Goal: Task Accomplishment & Management: Use online tool/utility

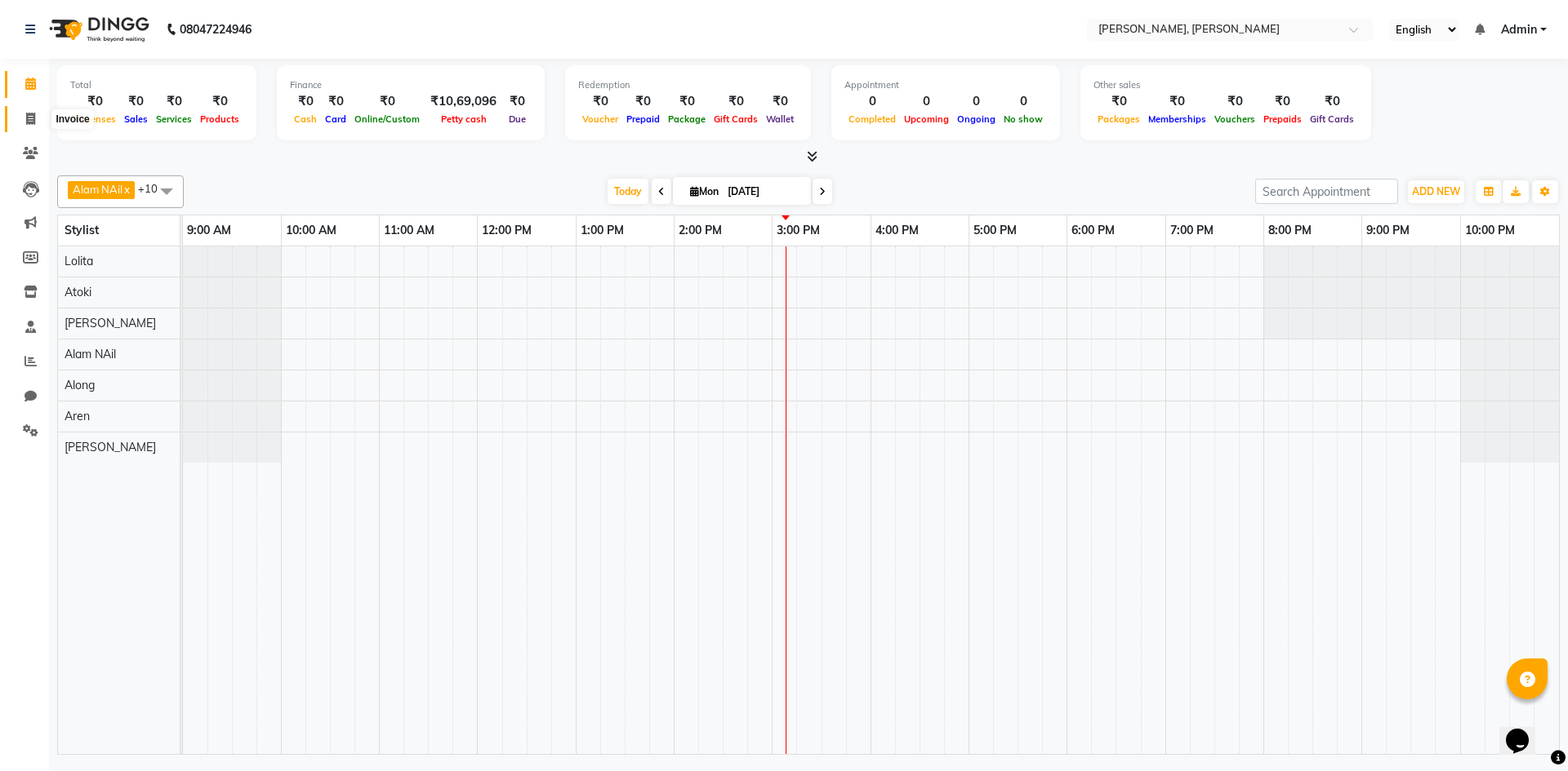
drag, startPoint x: 33, startPoint y: 114, endPoint x: 40, endPoint y: 135, distance: 22.1
click at [32, 115] on icon at bounding box center [31, 119] width 9 height 12
select select "service"
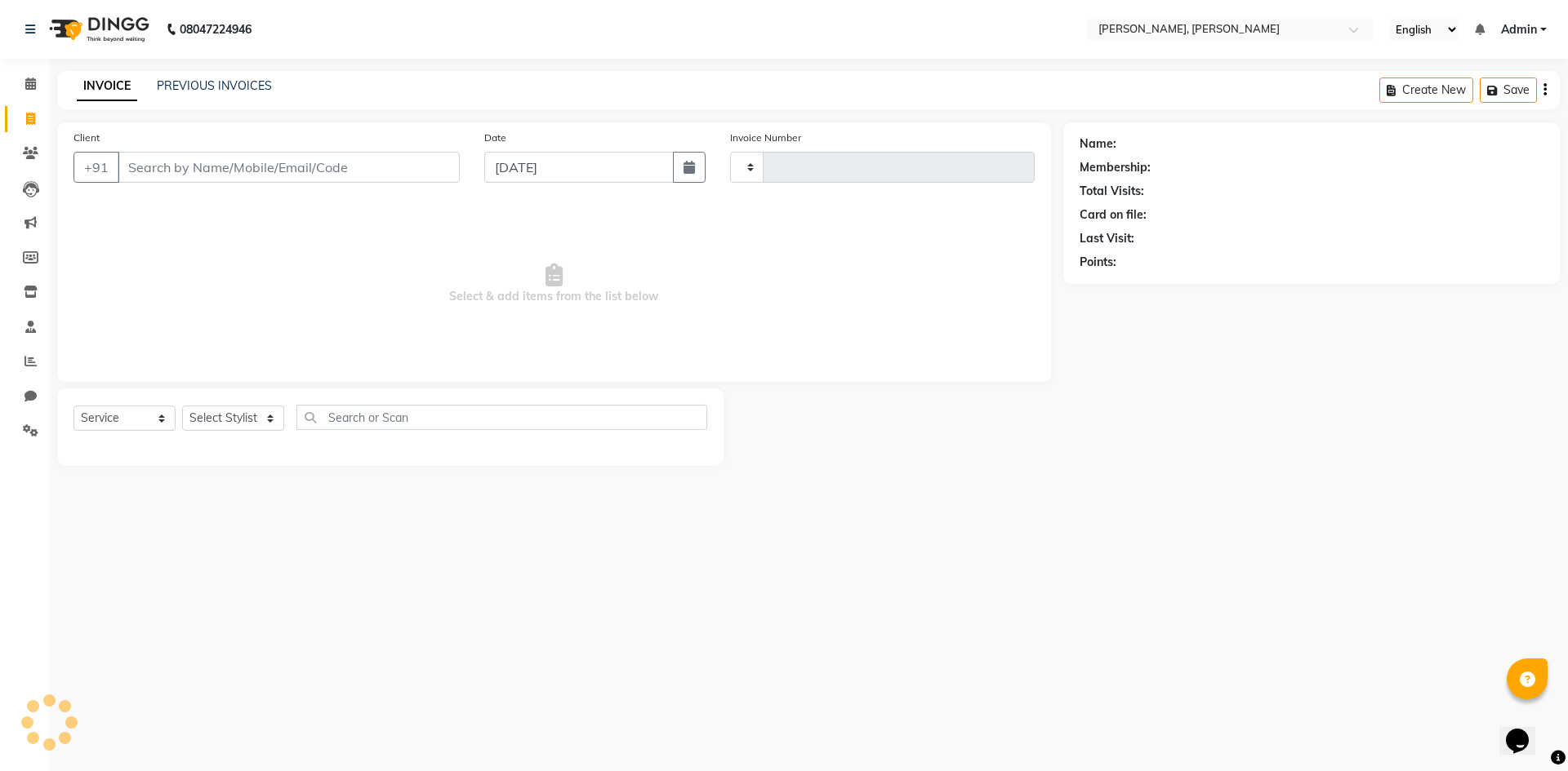
type input "0606"
select select "5264"
click at [209, 176] on input "Client" at bounding box center [289, 167] width 342 height 31
drag, startPoint x: 157, startPoint y: 418, endPoint x: 171, endPoint y: 440, distance: 26.1
click at [171, 440] on div "Select Service Product Membership Package Voucher Prepaid Gift Card Select Styl…" at bounding box center [390, 424] width 633 height 38
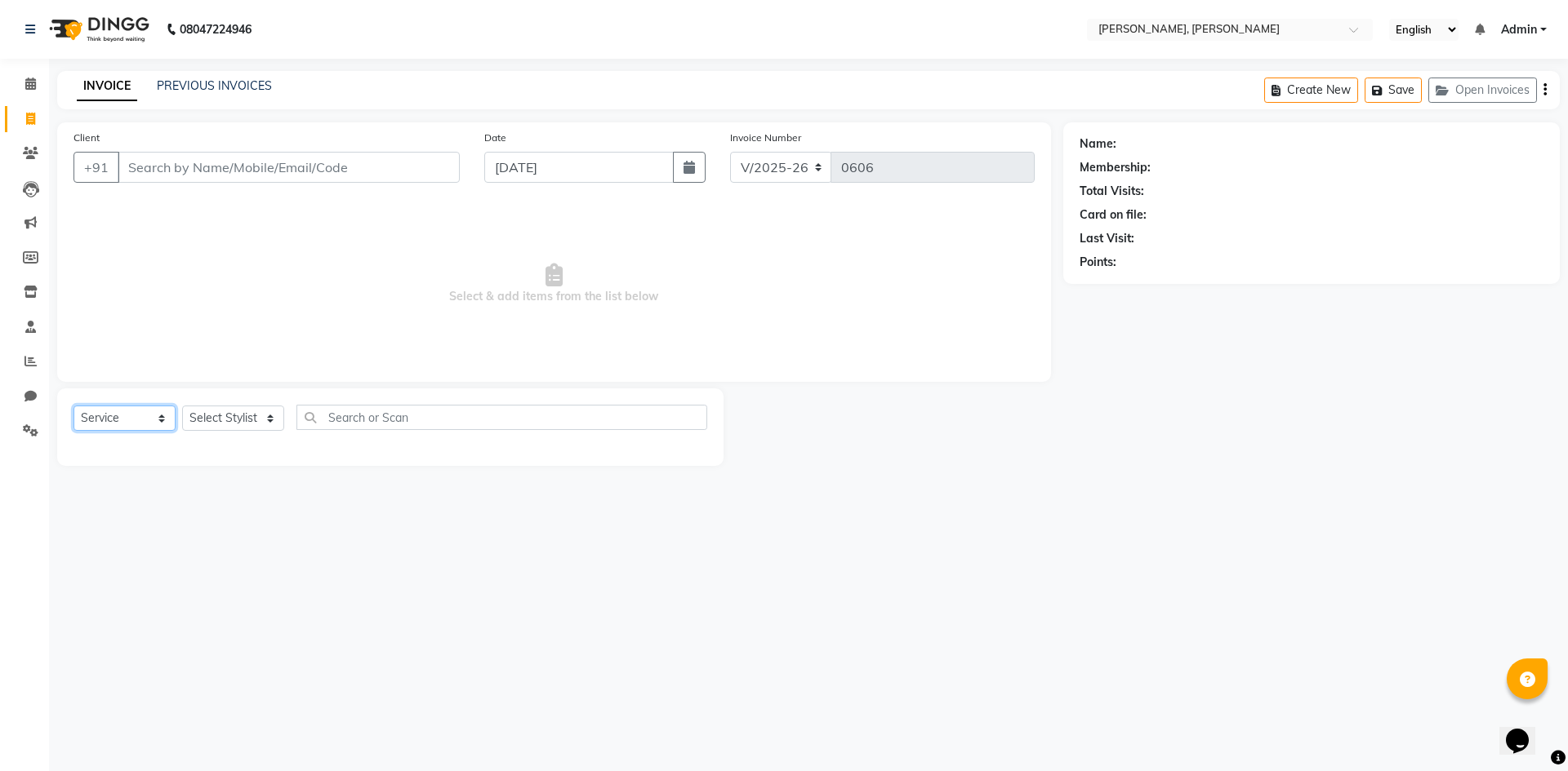
click at [73, 406] on select "Select Service Product Membership Package Voucher Prepaid Gift Card" at bounding box center [124, 418] width 102 height 25
click at [276, 420] on select "Select Stylist Alam NAil Along Aren Atoki [PERSON_NAME] [PERSON_NAME]" at bounding box center [233, 418] width 102 height 25
select select "66502"
click at [182, 406] on select "Select Stylist Alam NAil Along Aren Atoki [PERSON_NAME] [PERSON_NAME]" at bounding box center [233, 418] width 102 height 25
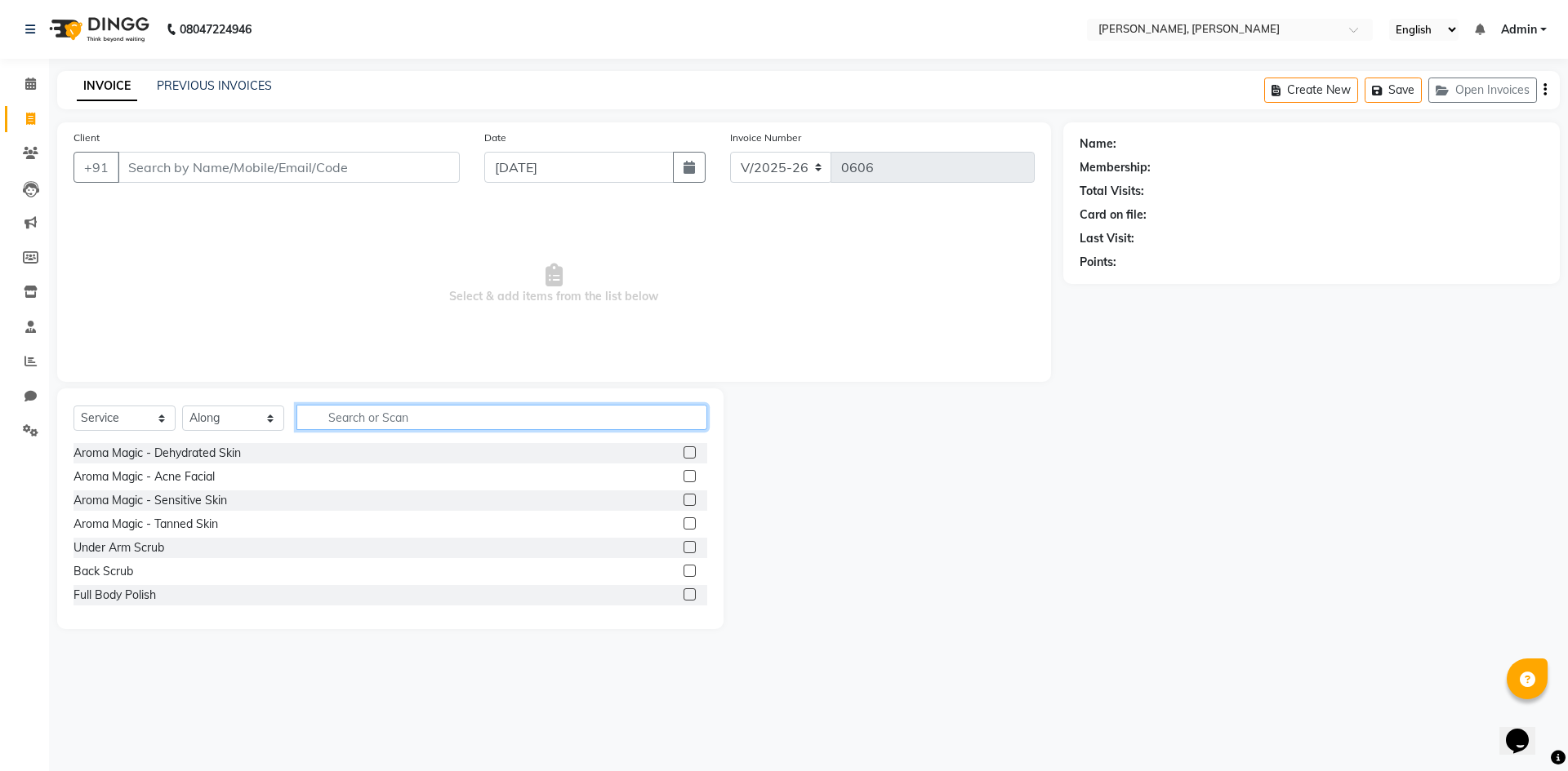
click at [439, 418] on input "text" at bounding box center [502, 417] width 411 height 25
type input "hair"
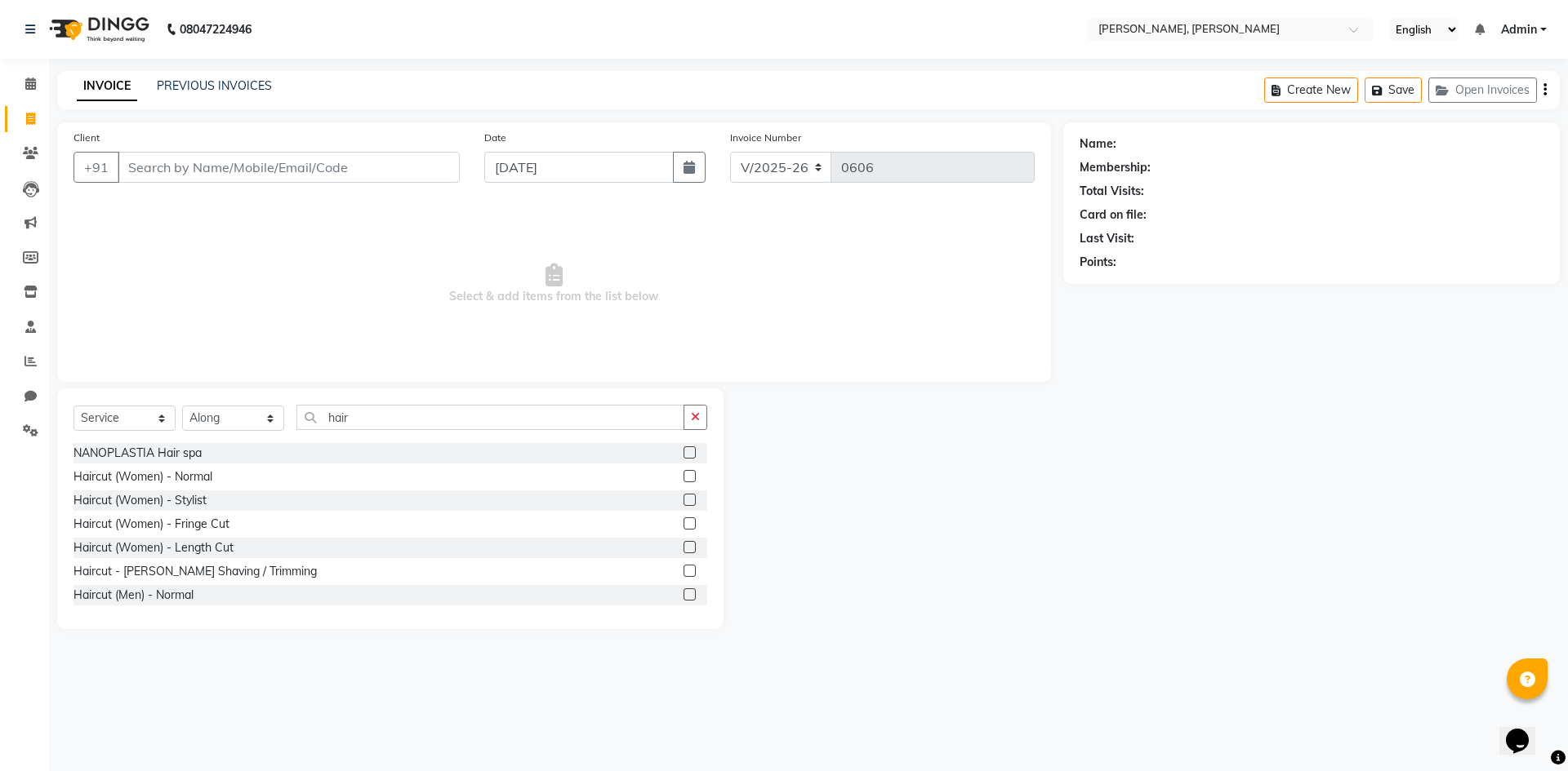
click at [683, 595] on label at bounding box center [689, 595] width 12 height 12
click at [683, 595] on input "checkbox" at bounding box center [688, 596] width 10 height 10
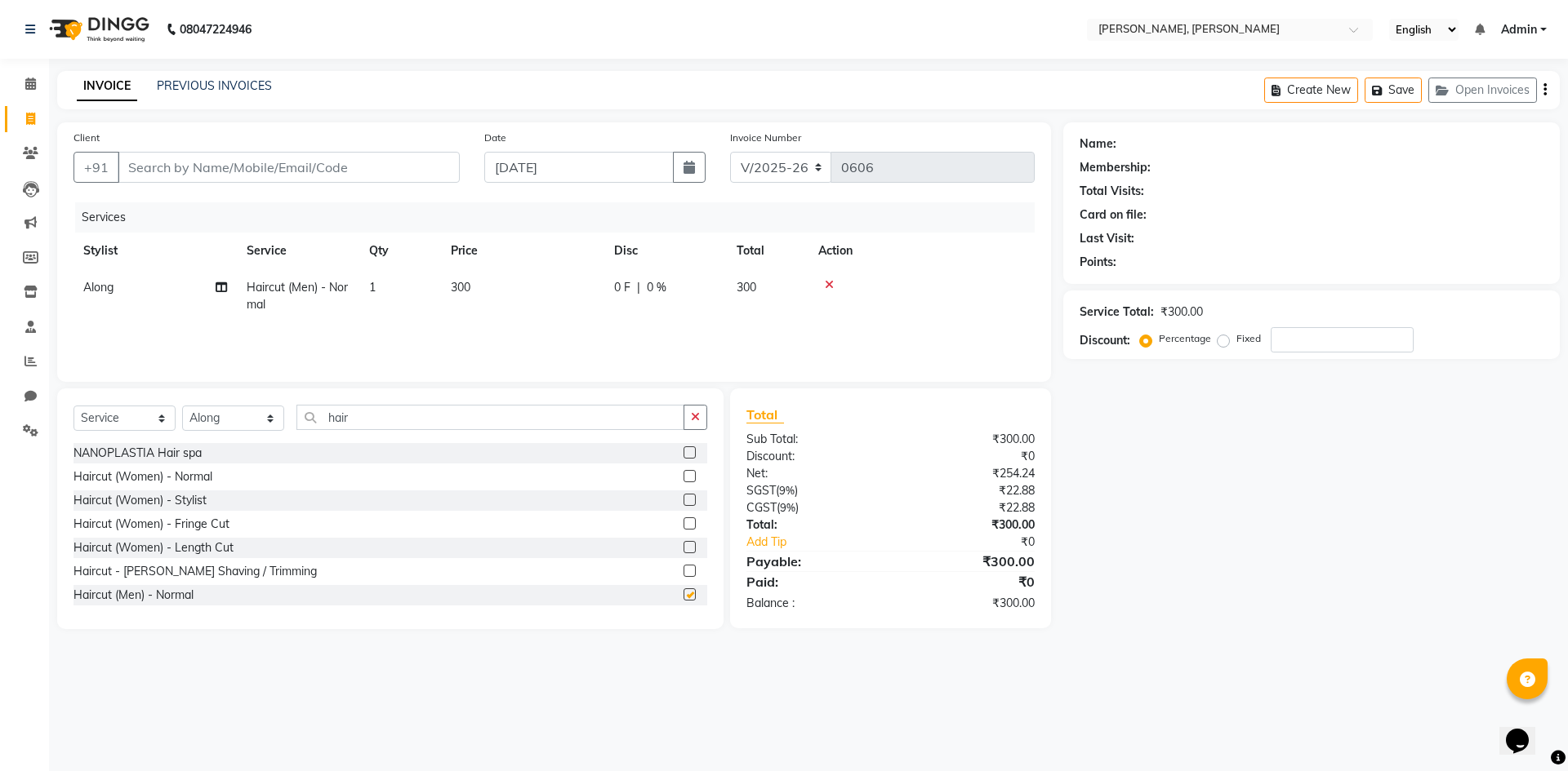
checkbox input "false"
click at [202, 170] on input "Client" at bounding box center [289, 167] width 342 height 31
type input "8"
type input "0"
click at [221, 206] on ngb-highlight "8047 224946" at bounding box center [189, 205] width 85 height 17
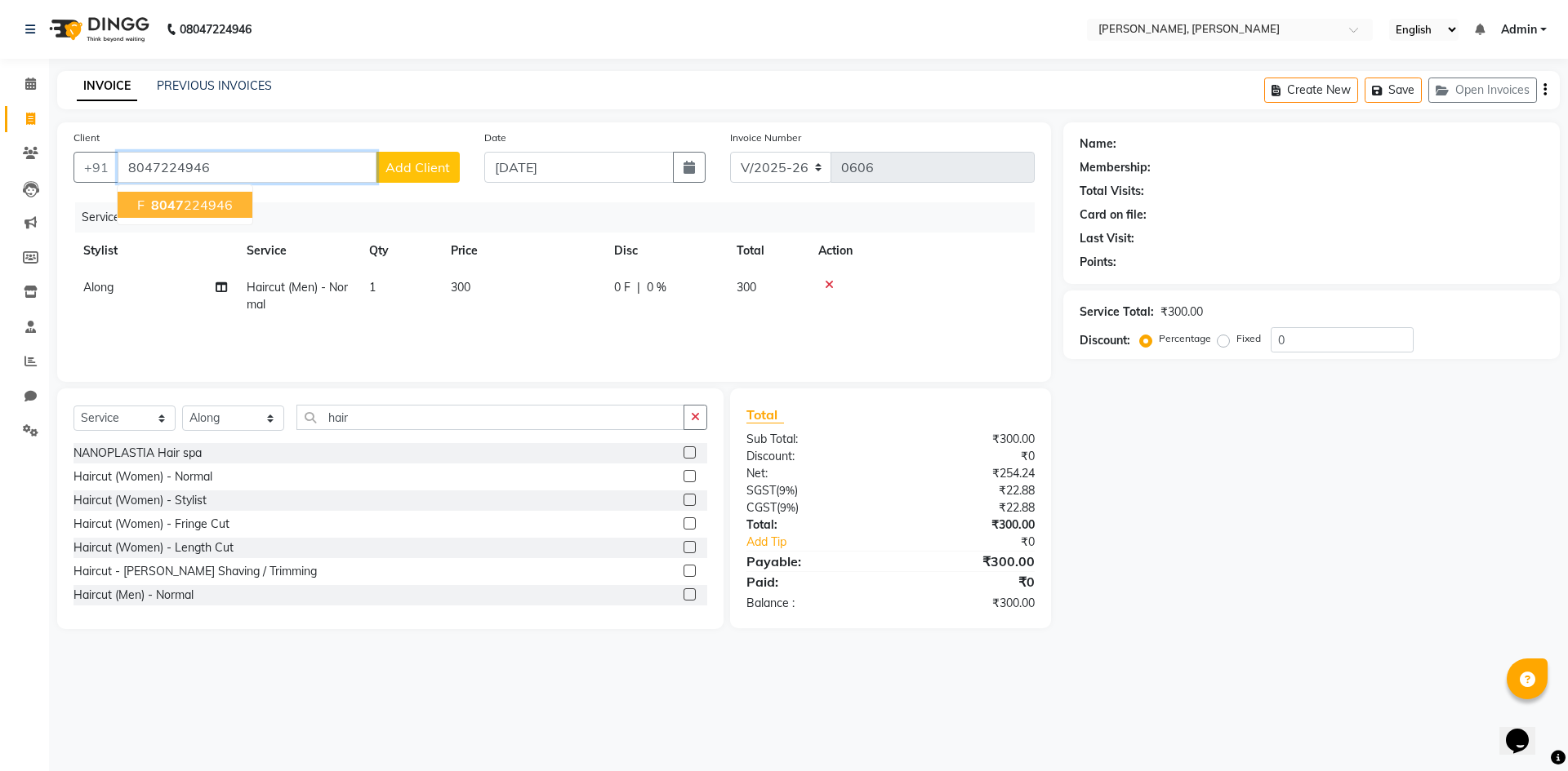
type input "8047224946"
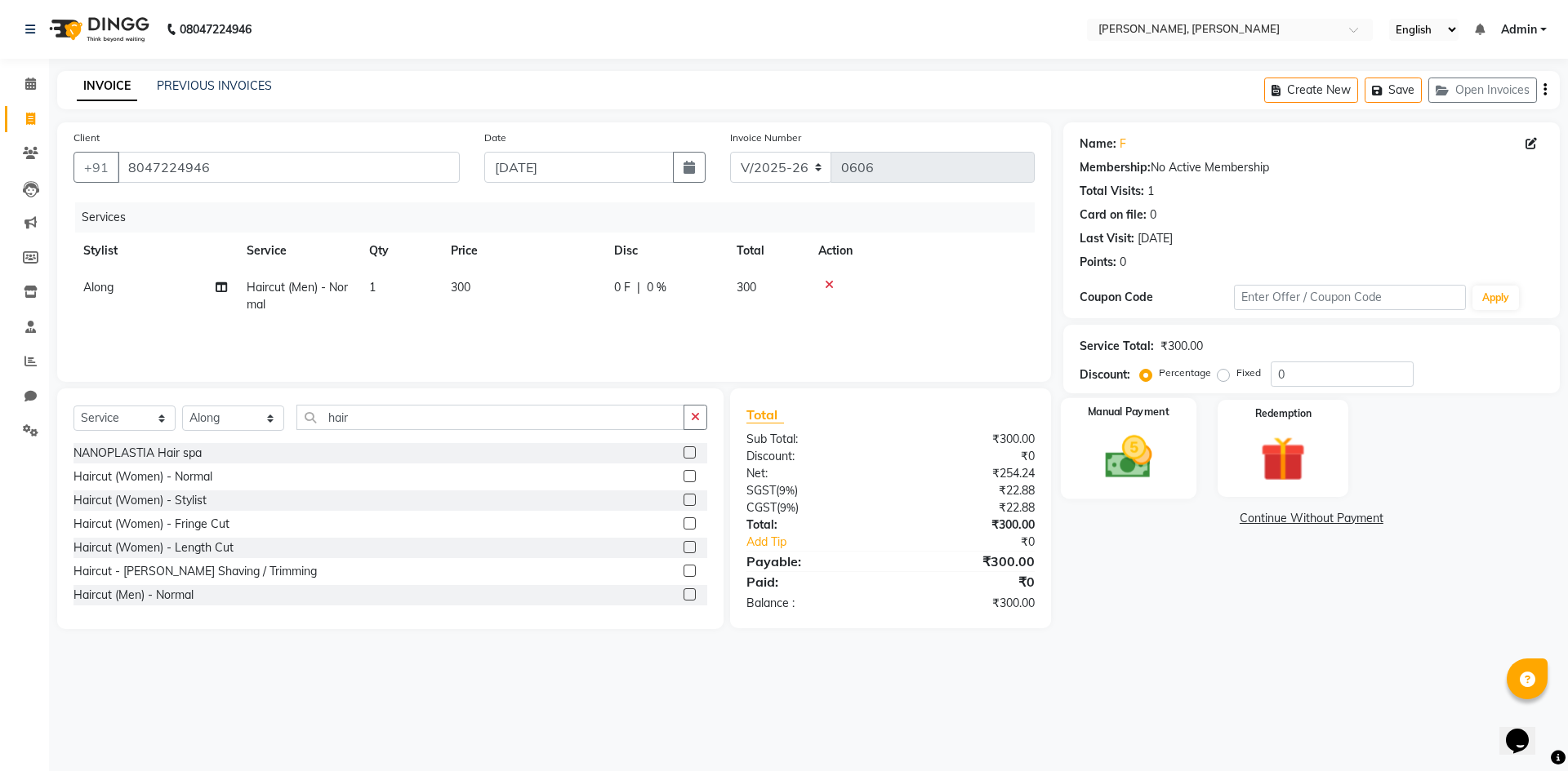
click at [1128, 482] on img at bounding box center [1127, 457] width 76 height 54
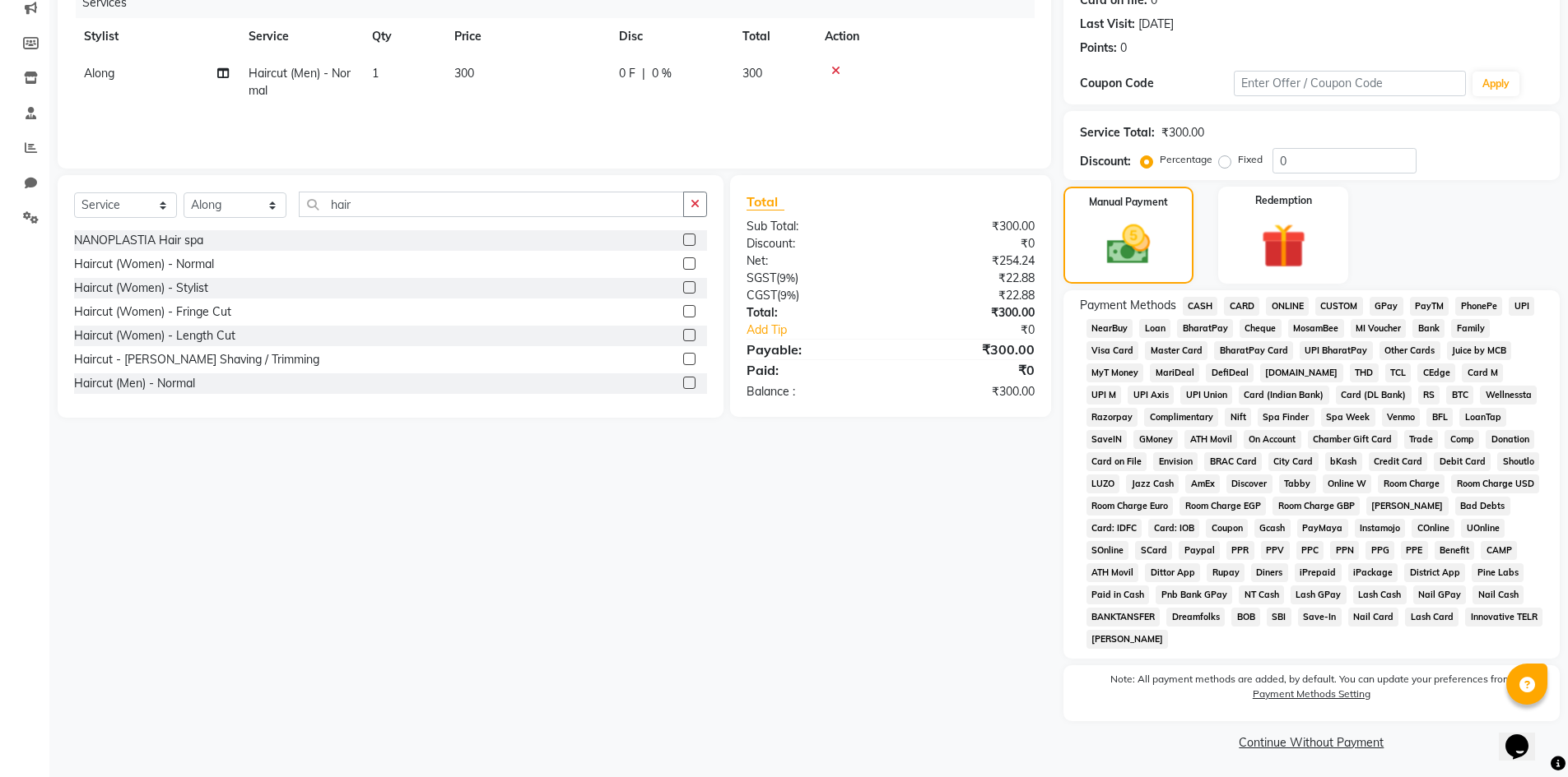
scroll to position [219, 0]
click at [1200, 301] on span "CASH" at bounding box center [1200, 304] width 35 height 19
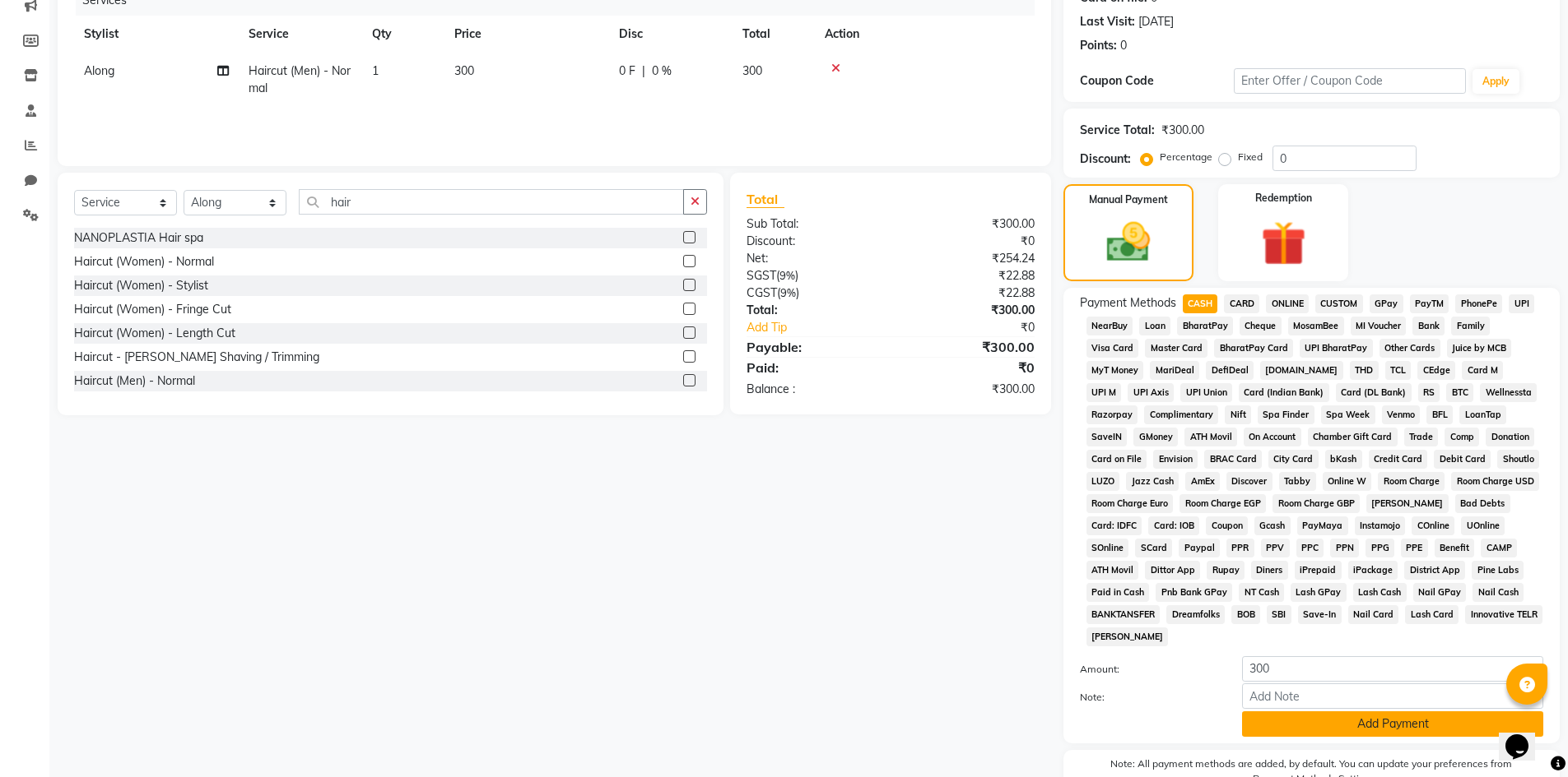
click at [1394, 726] on button "Add Payment" at bounding box center [1392, 724] width 302 height 25
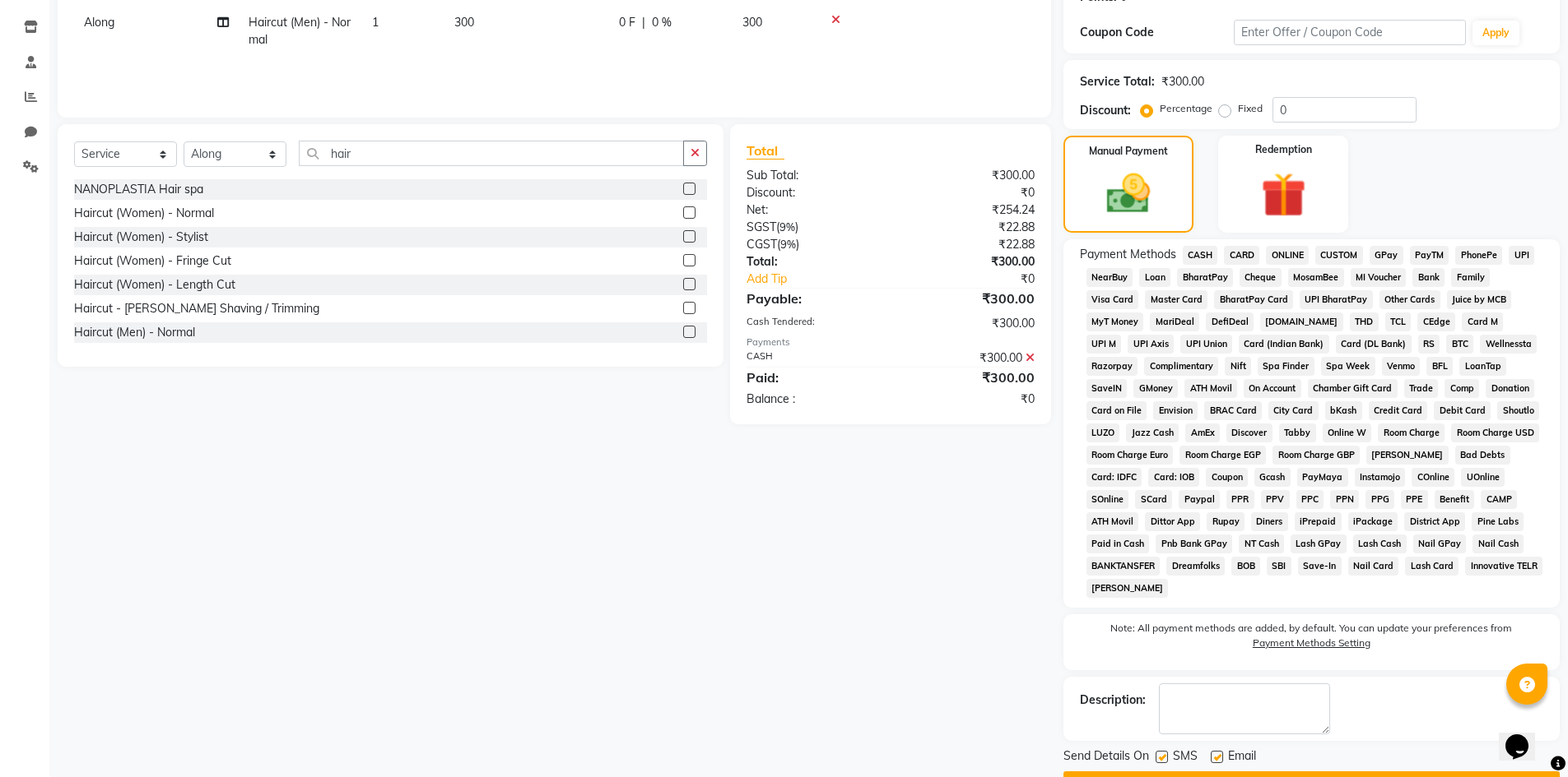
scroll to position [312, 0]
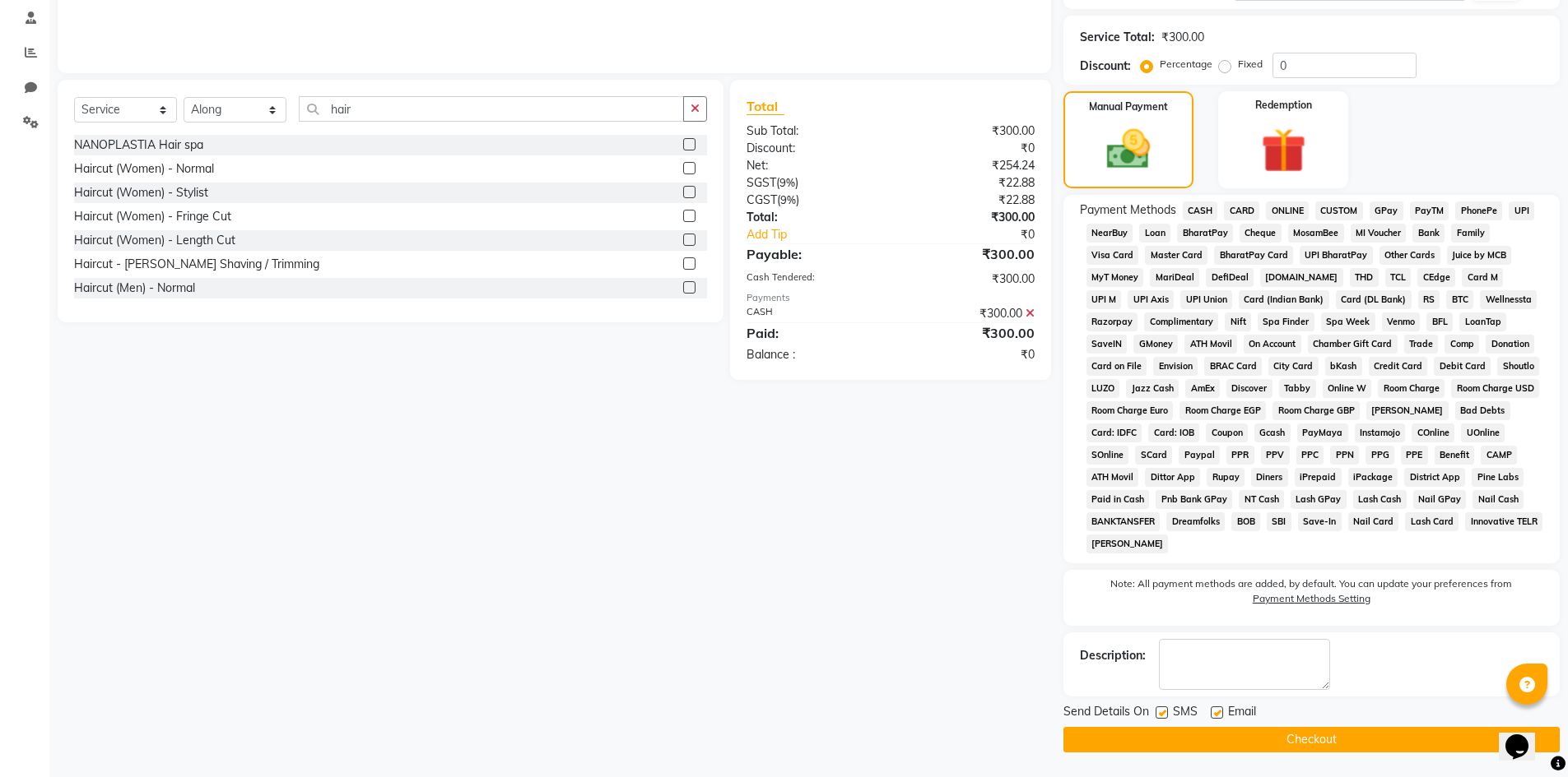
click at [1319, 733] on button "Checkout" at bounding box center [1311, 739] width 496 height 25
